Goal: Navigation & Orientation: Find specific page/section

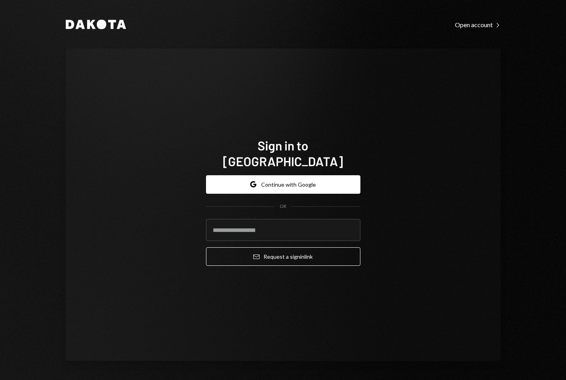
type input "**********"
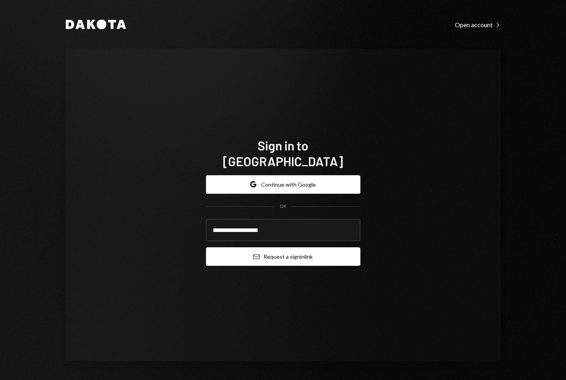
click at [257, 254] on icon "Email" at bounding box center [256, 257] width 6 height 6
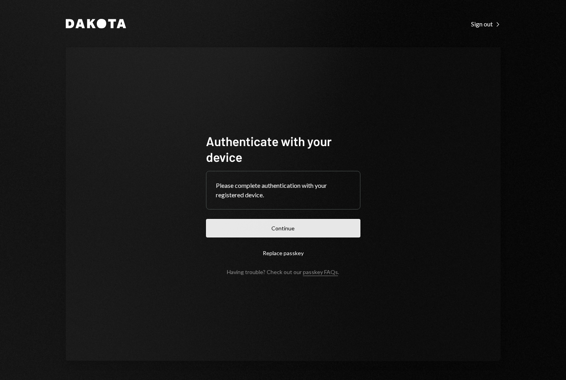
click at [287, 227] on button "Continue" at bounding box center [283, 228] width 154 height 19
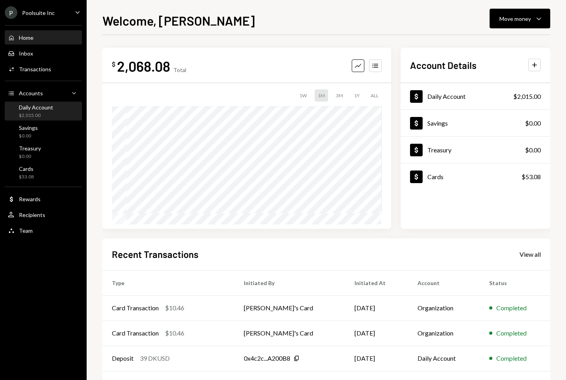
click at [30, 115] on div "$2,015.00" at bounding box center [36, 115] width 34 height 7
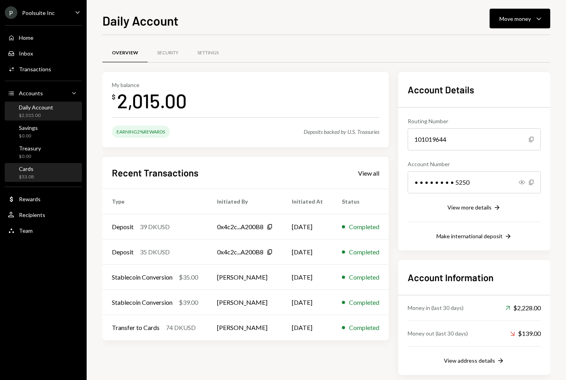
click at [41, 166] on div "Cards $53.08" at bounding box center [43, 172] width 71 height 15
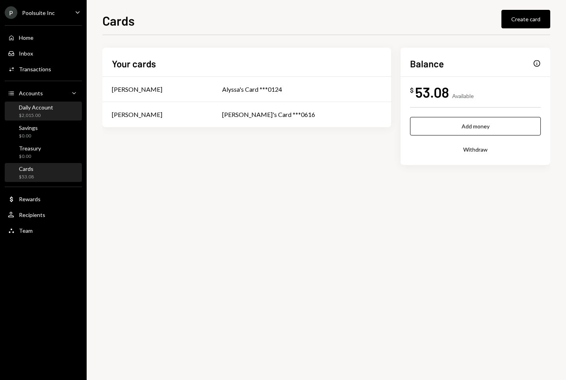
click at [45, 107] on div "Daily Account" at bounding box center [36, 107] width 34 height 7
